Goal: Navigation & Orientation: Find specific page/section

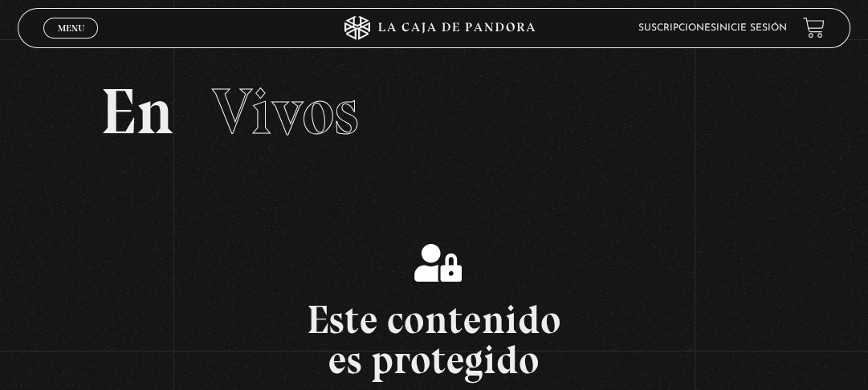
click at [750, 27] on link "Inicie sesión" at bounding box center [751, 28] width 71 height 10
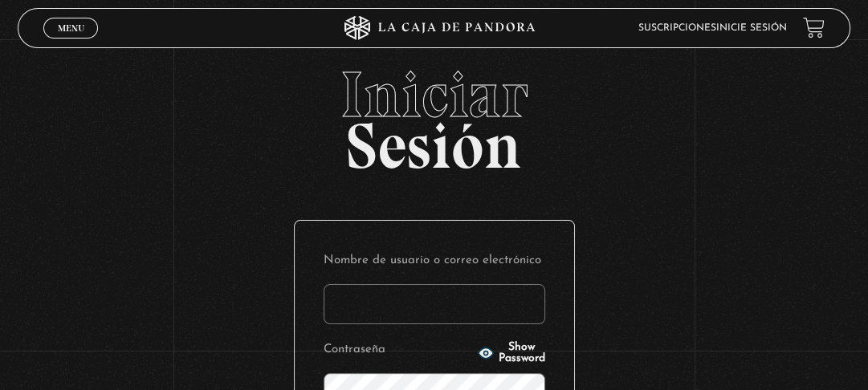
type input "[EMAIL_ADDRESS][DOMAIN_NAME]"
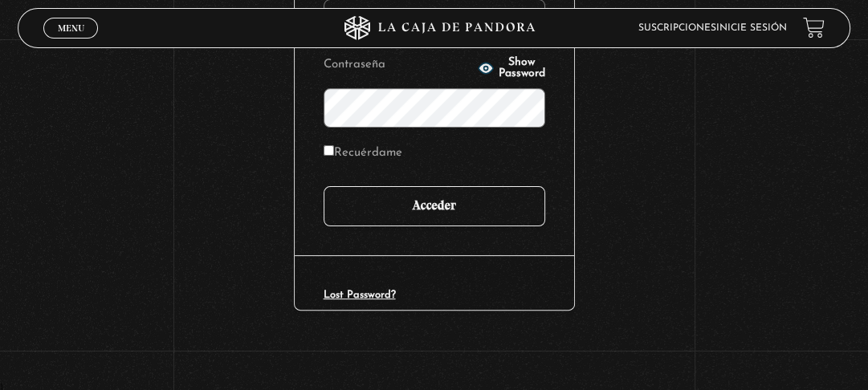
click at [458, 210] on input "Acceder" at bounding box center [435, 206] width 222 height 40
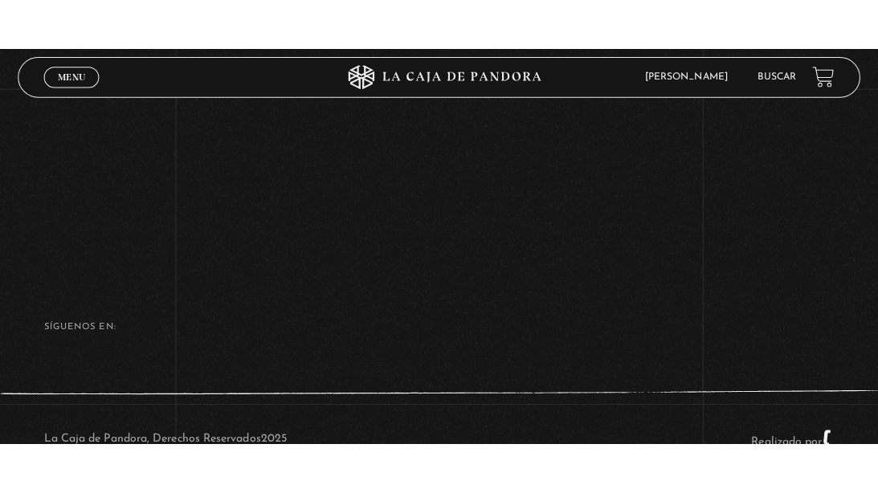
scroll to position [271, 0]
